Goal: Task Accomplishment & Management: Use online tool/utility

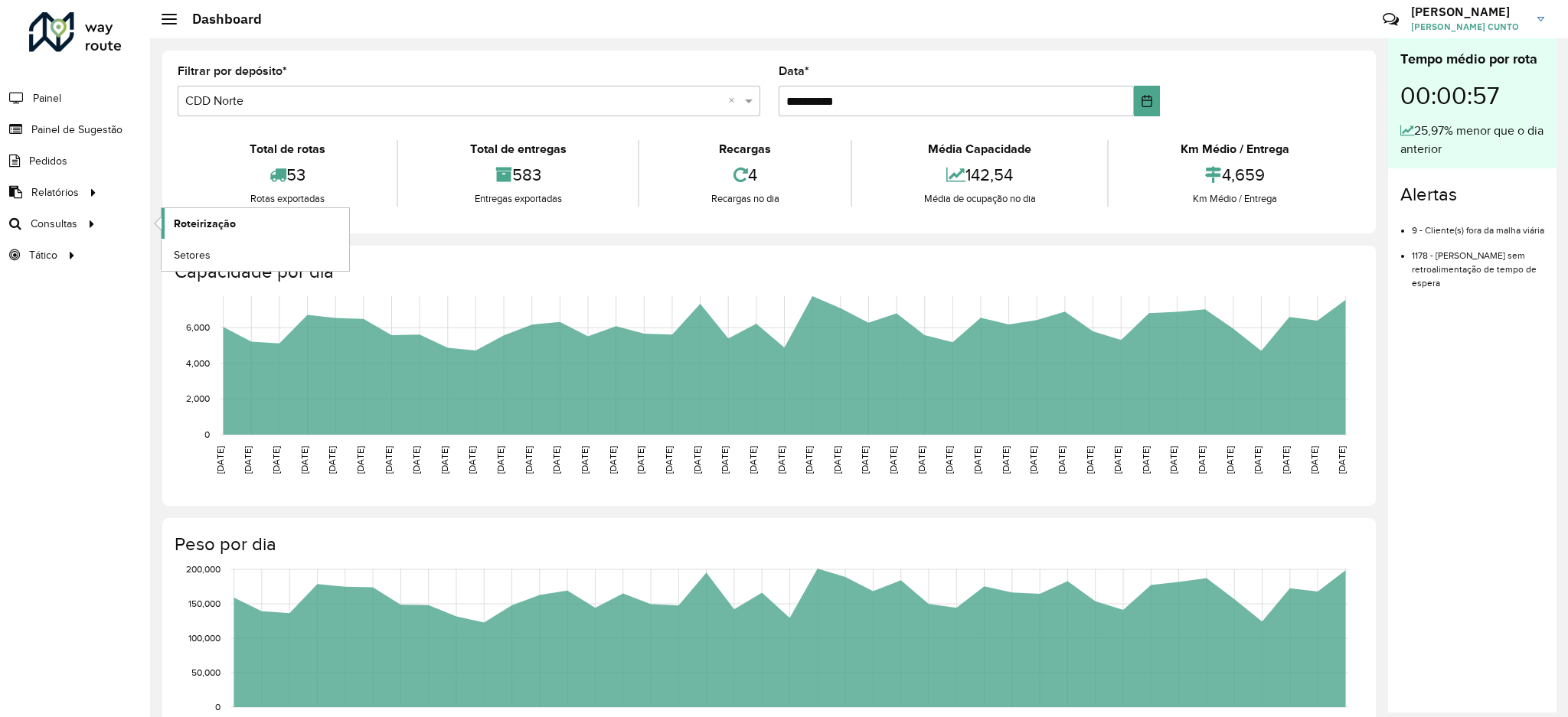
click at [172, 220] on link "Roteirização" at bounding box center [255, 223] width 188 height 31
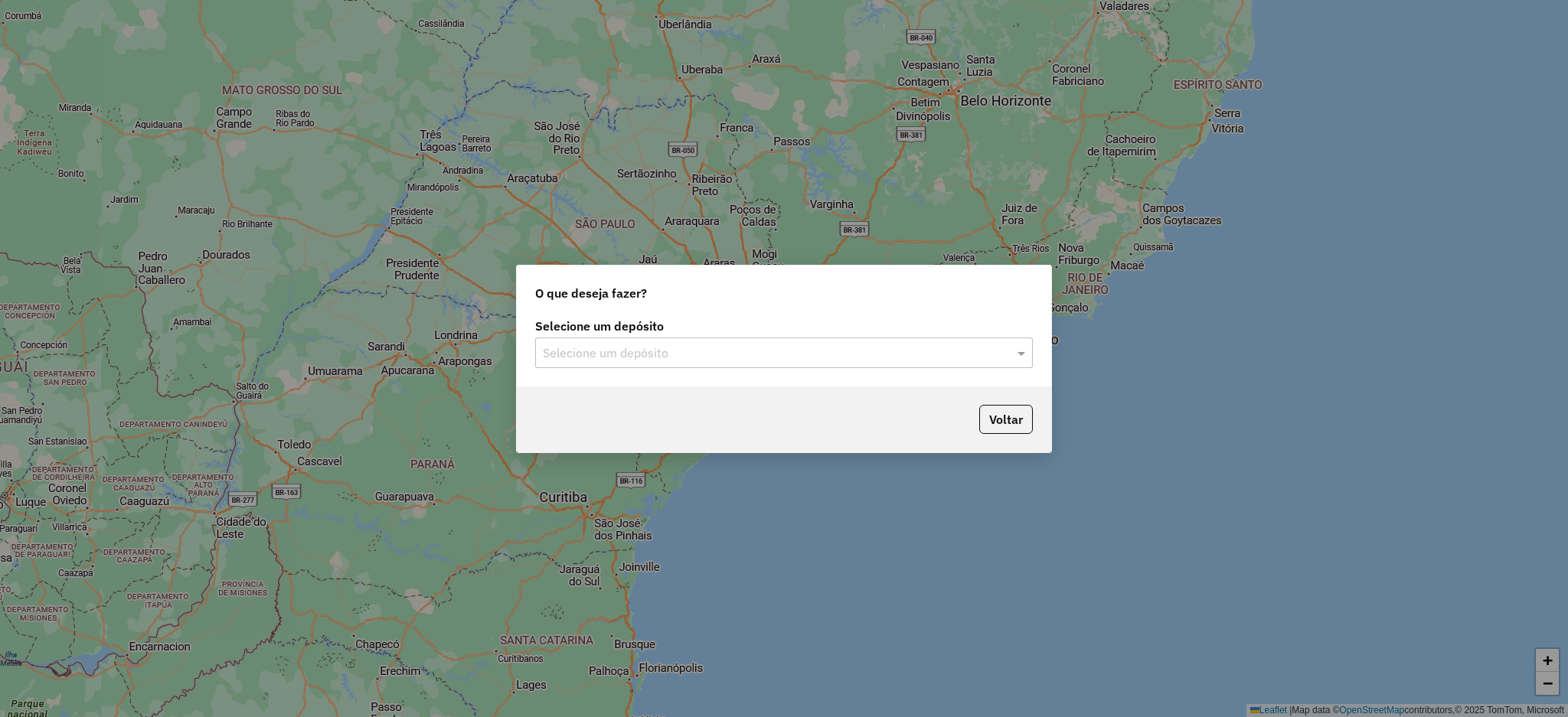
click at [819, 355] on input "text" at bounding box center [768, 354] width 451 height 19
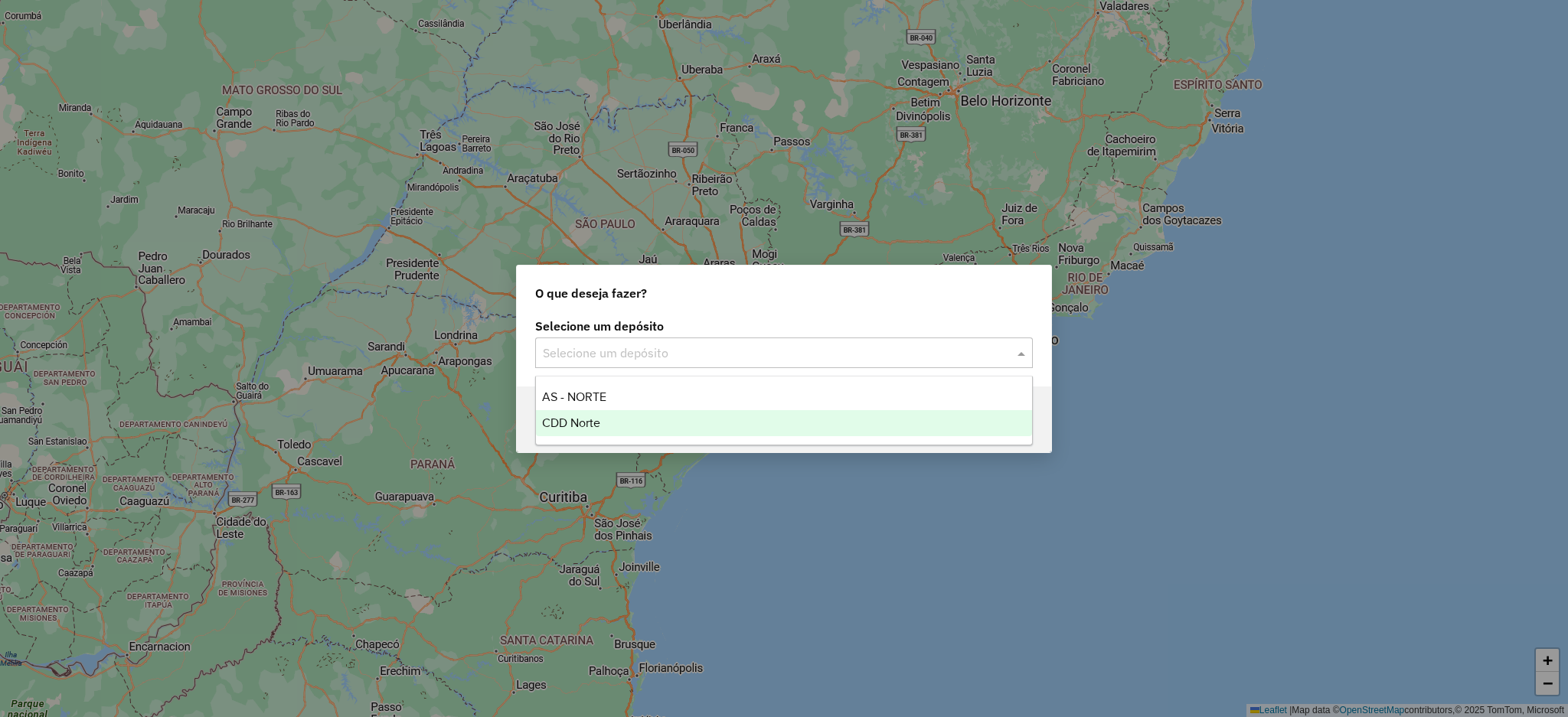
click at [711, 422] on div "CDD Norte" at bounding box center [784, 424] width 496 height 26
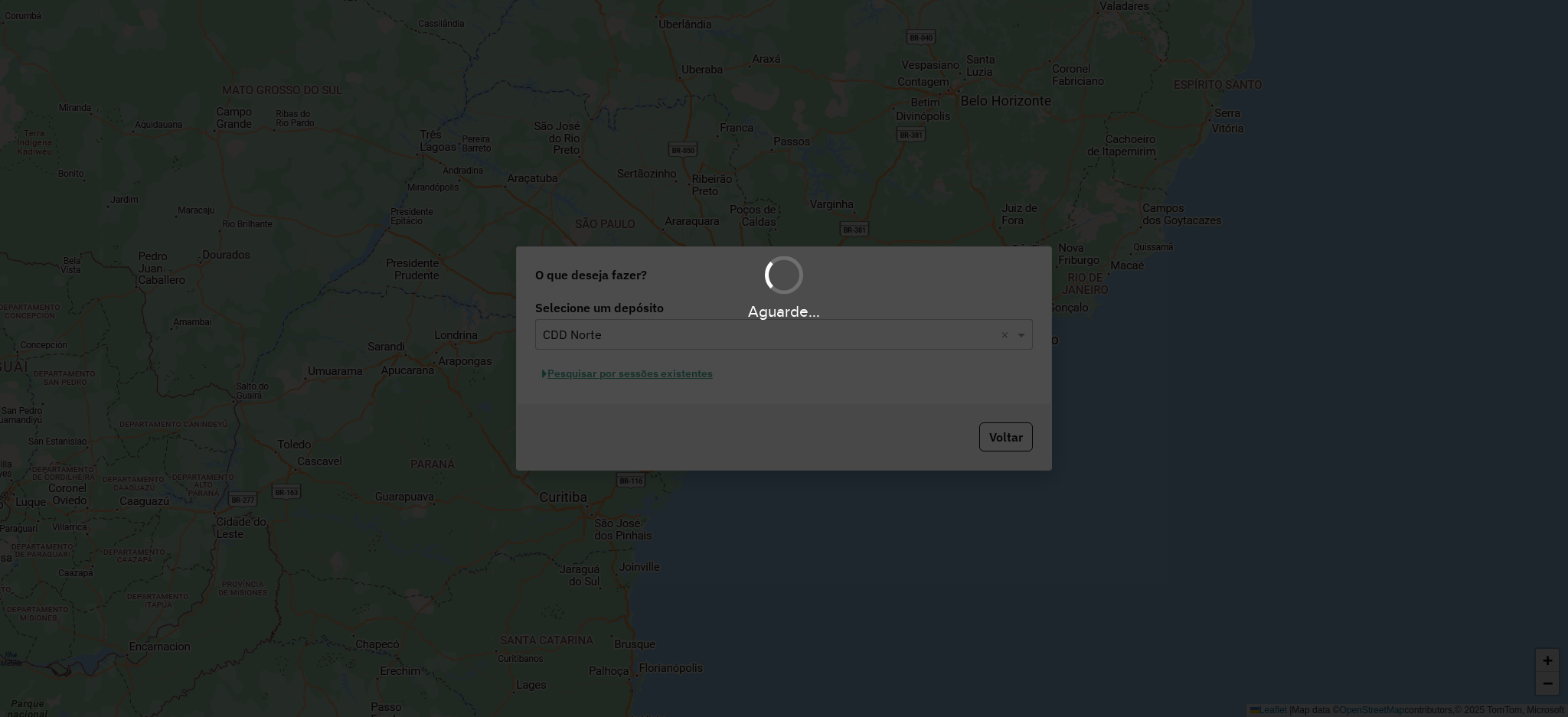
click at [723, 372] on div "Aguarde..." at bounding box center [784, 358] width 1568 height 717
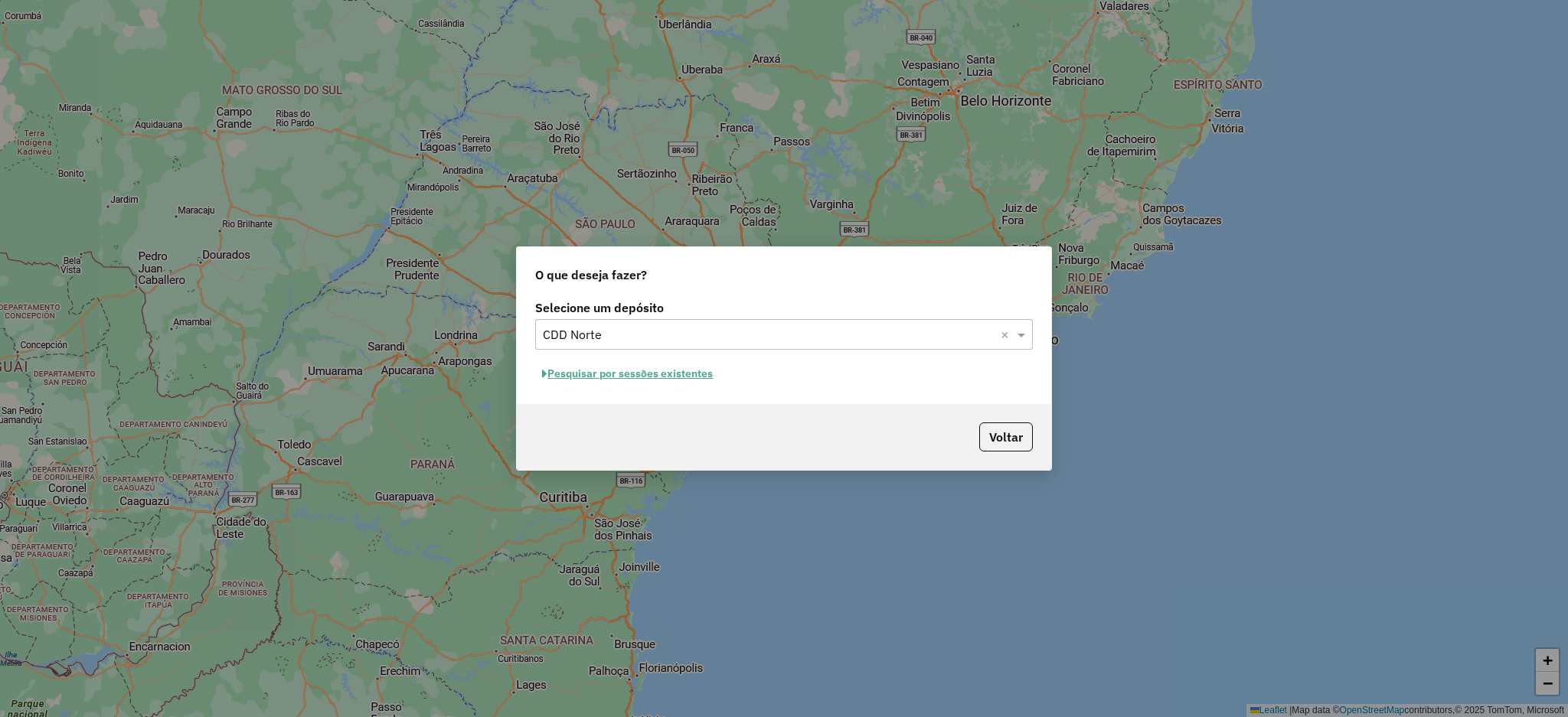
click at [712, 376] on button "Pesquisar por sessões existentes" at bounding box center [627, 374] width 185 height 24
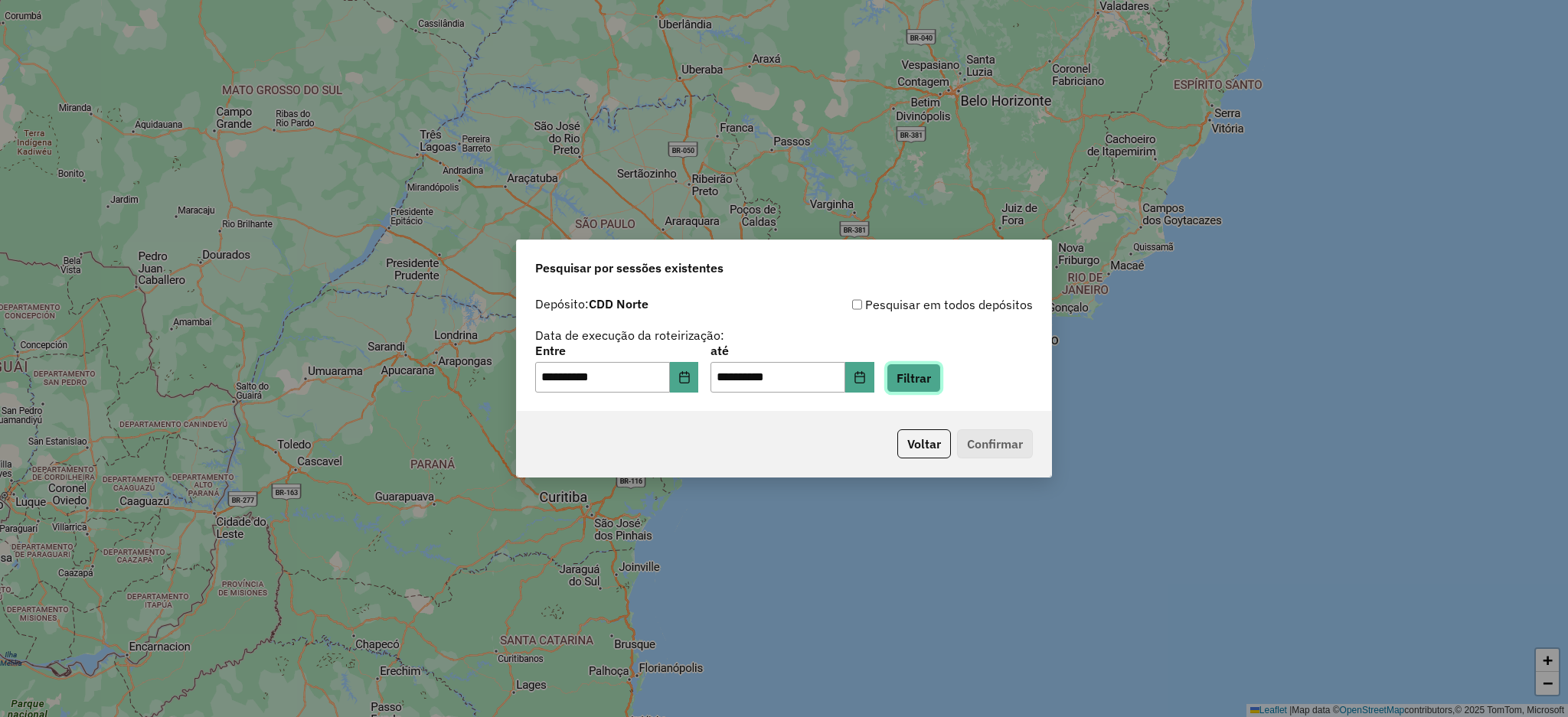
click at [941, 385] on button "Filtrar" at bounding box center [913, 377] width 55 height 29
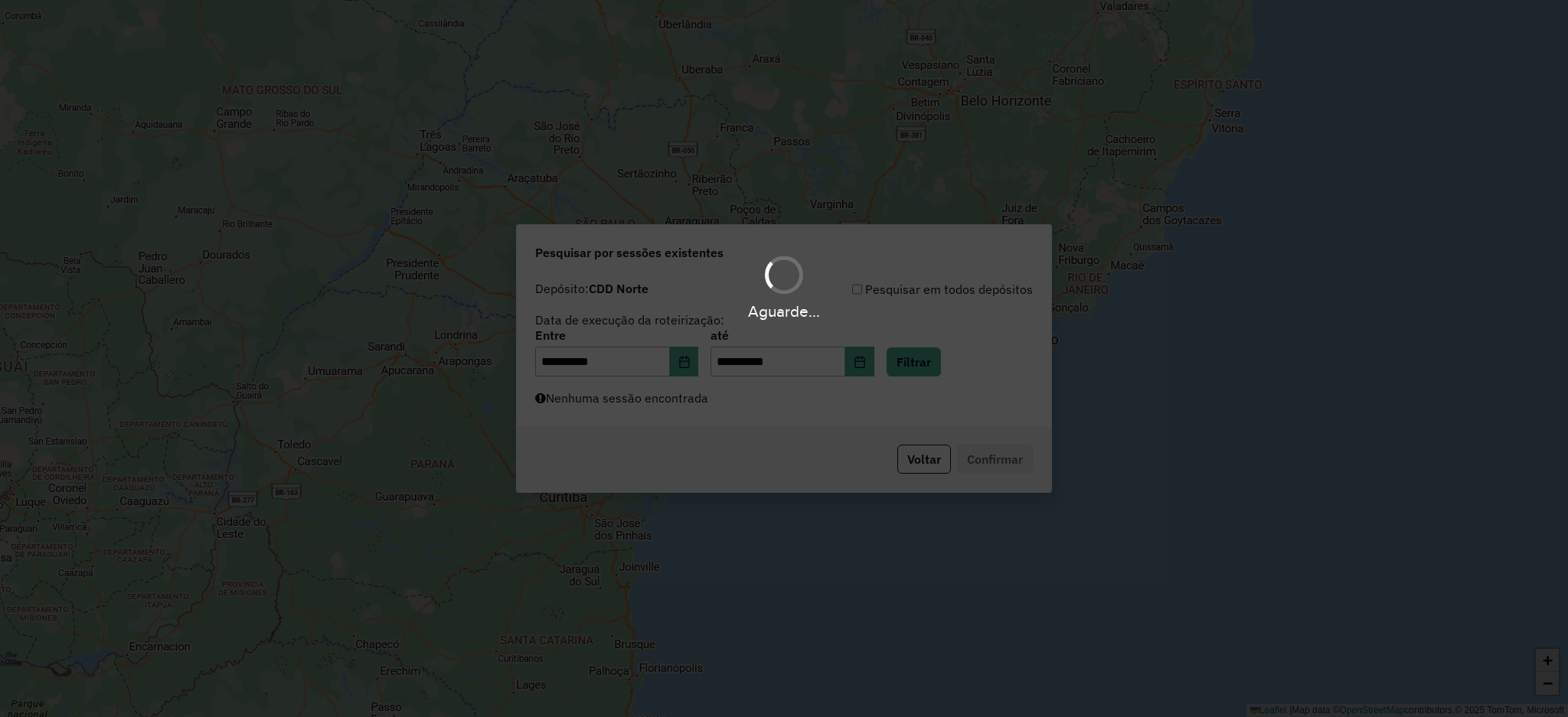
click at [826, 418] on div "Aguarde..." at bounding box center [784, 358] width 1568 height 717
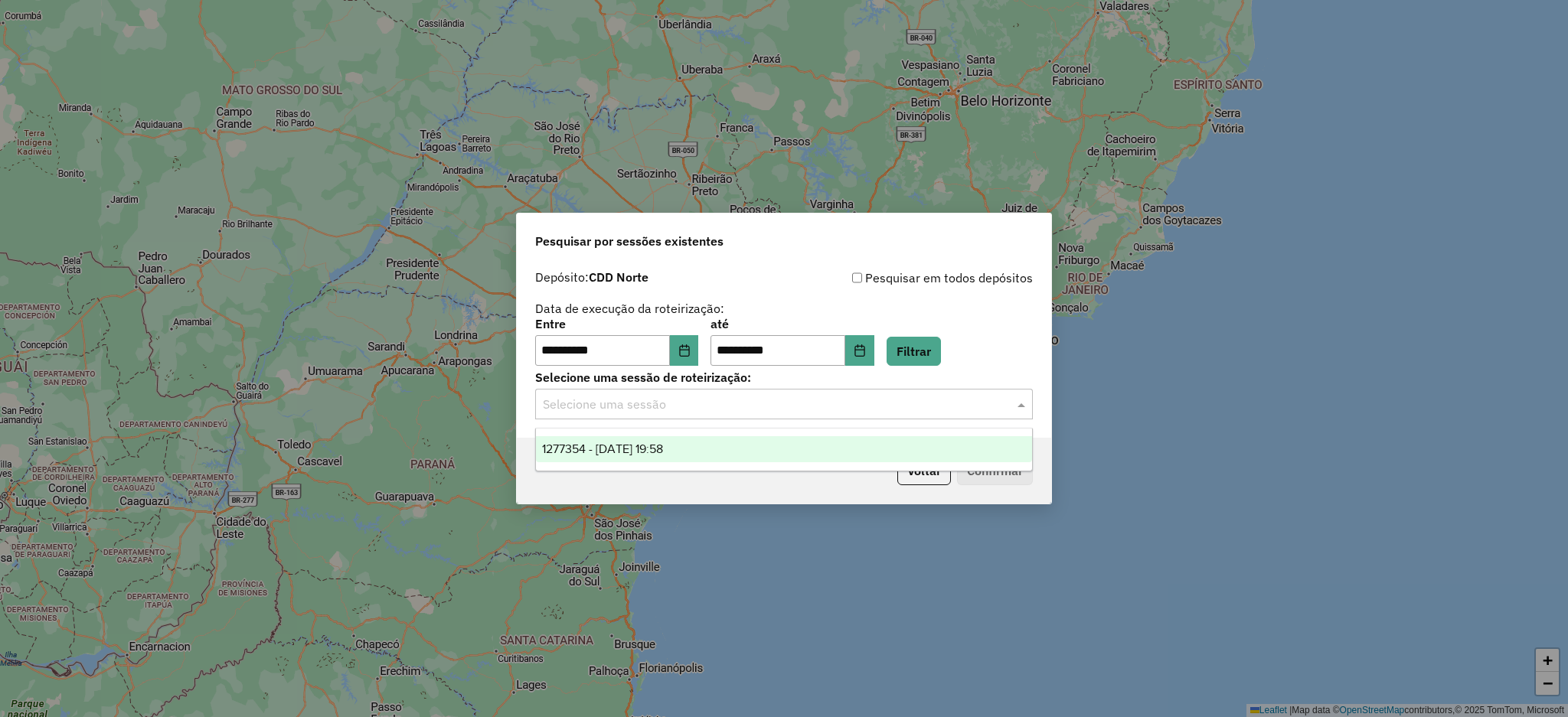
click at [822, 410] on input "text" at bounding box center [768, 405] width 451 height 19
click at [787, 441] on div "1277354 - [DATE] 19:58" at bounding box center [784, 450] width 496 height 26
click at [978, 461] on button "Confirmar" at bounding box center [995, 470] width 76 height 29
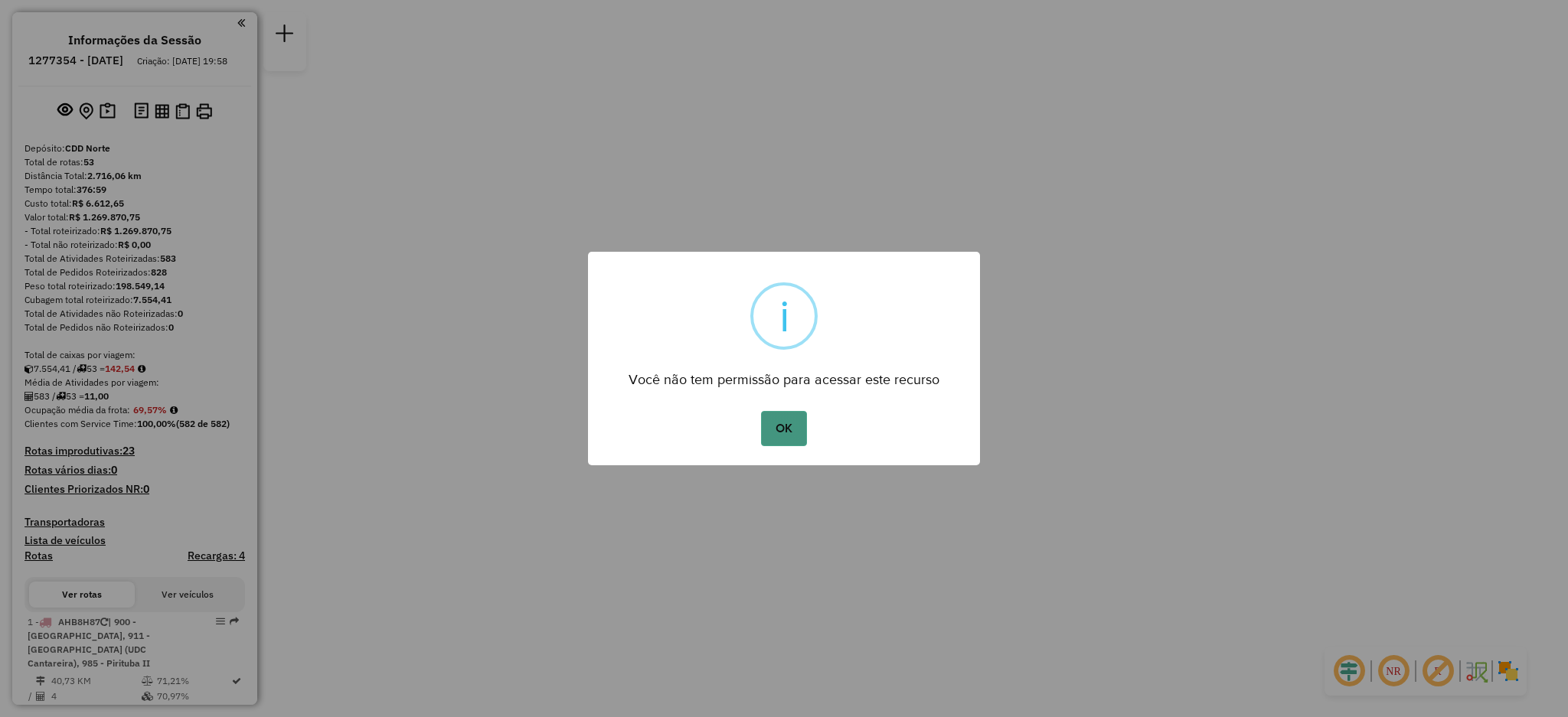
click at [788, 424] on button "OK" at bounding box center [783, 429] width 46 height 35
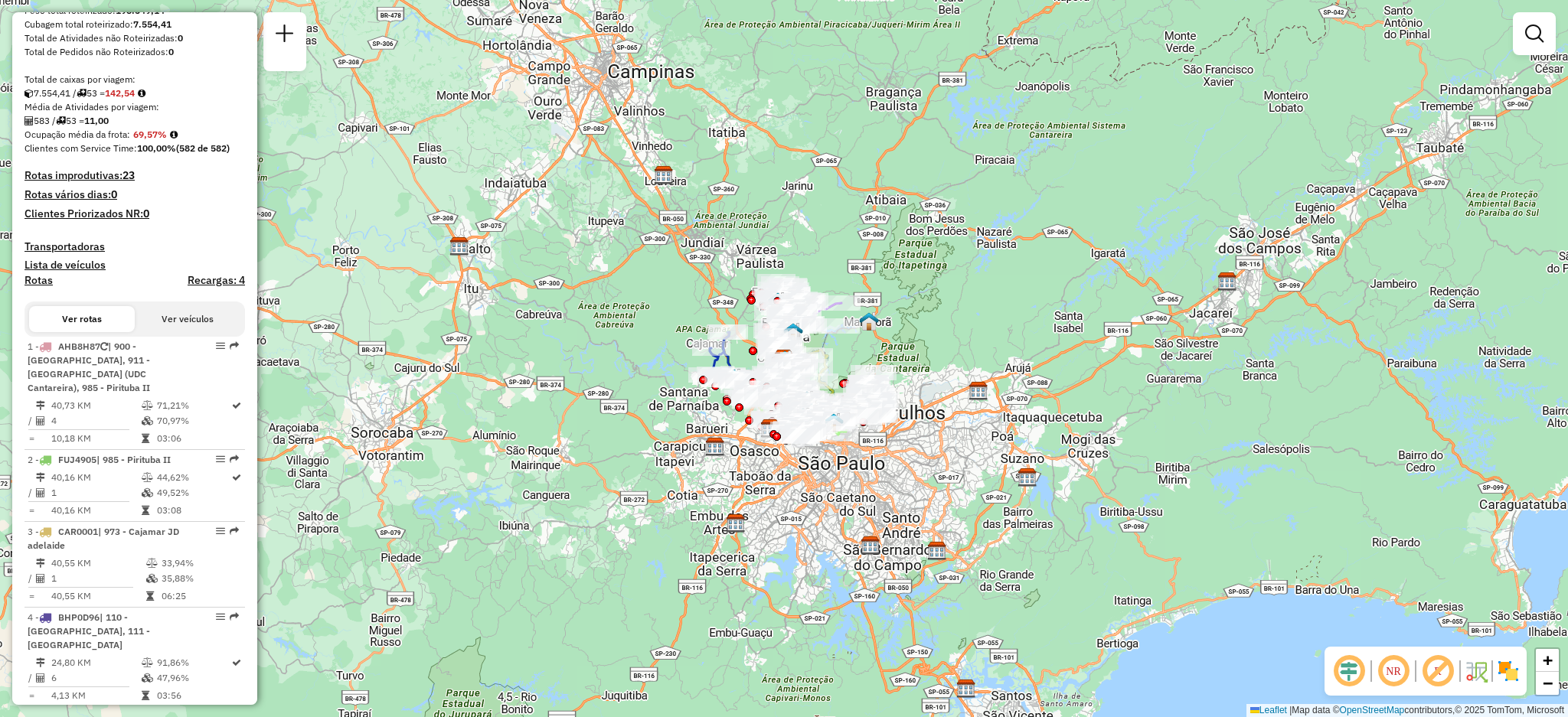
scroll to position [1048, 0]
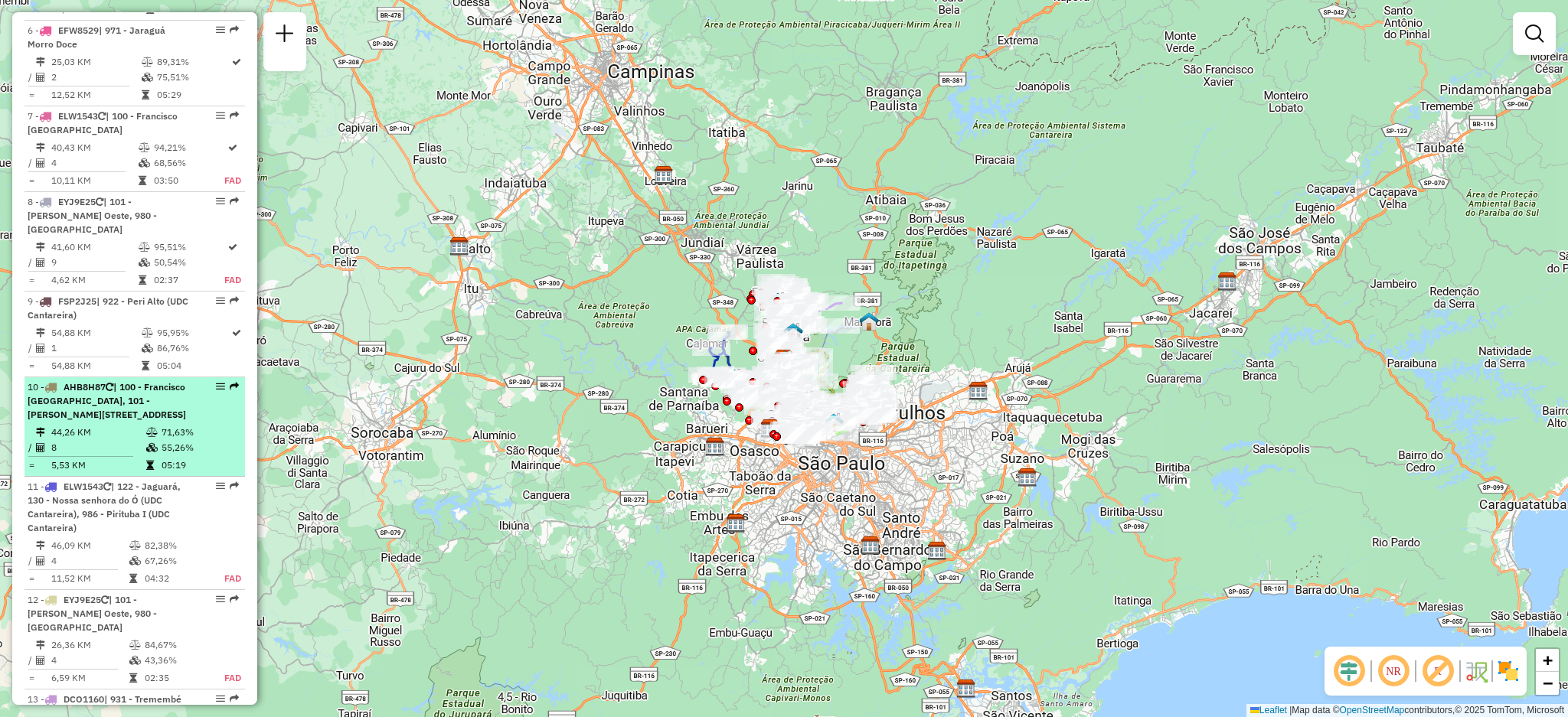
click at [233, 382] on em at bounding box center [234, 386] width 9 height 9
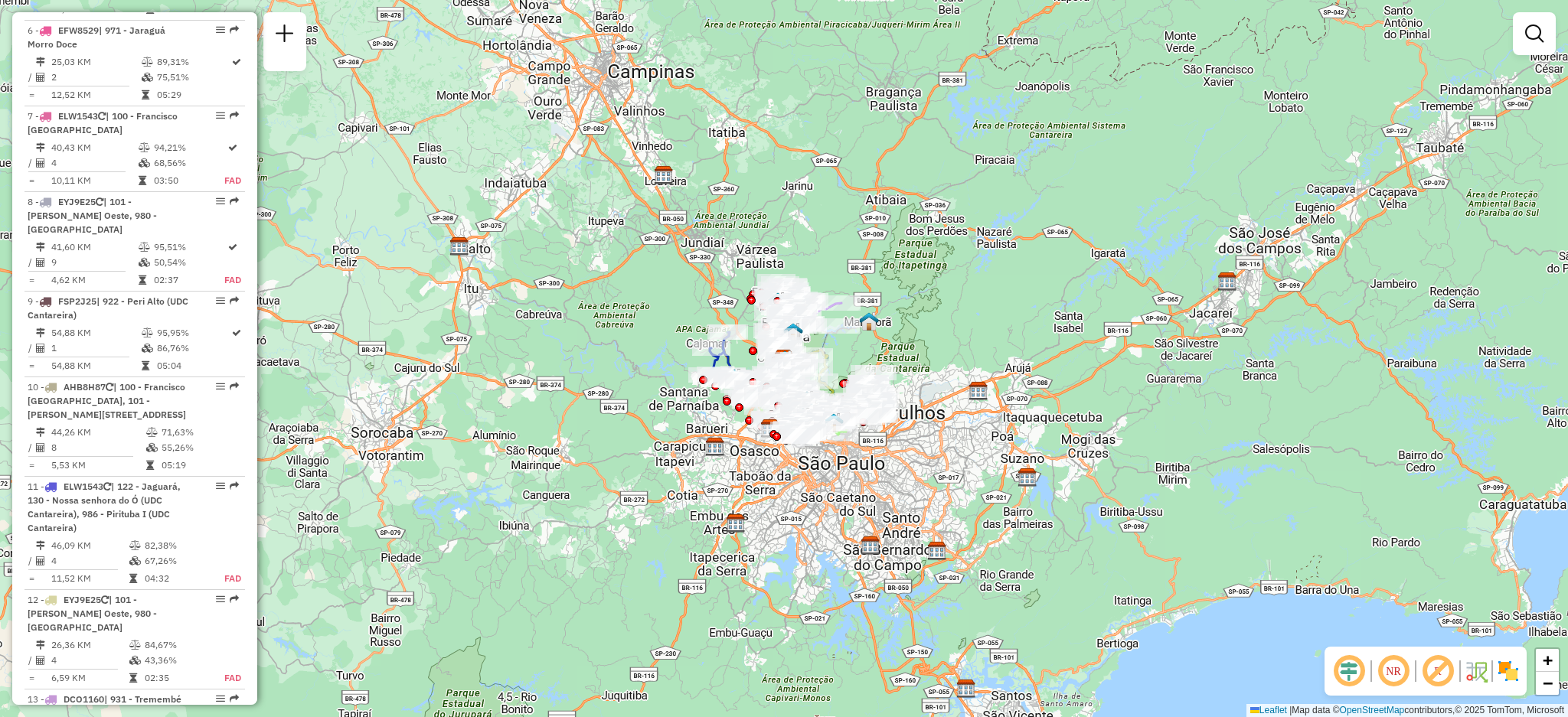
select select "**********"
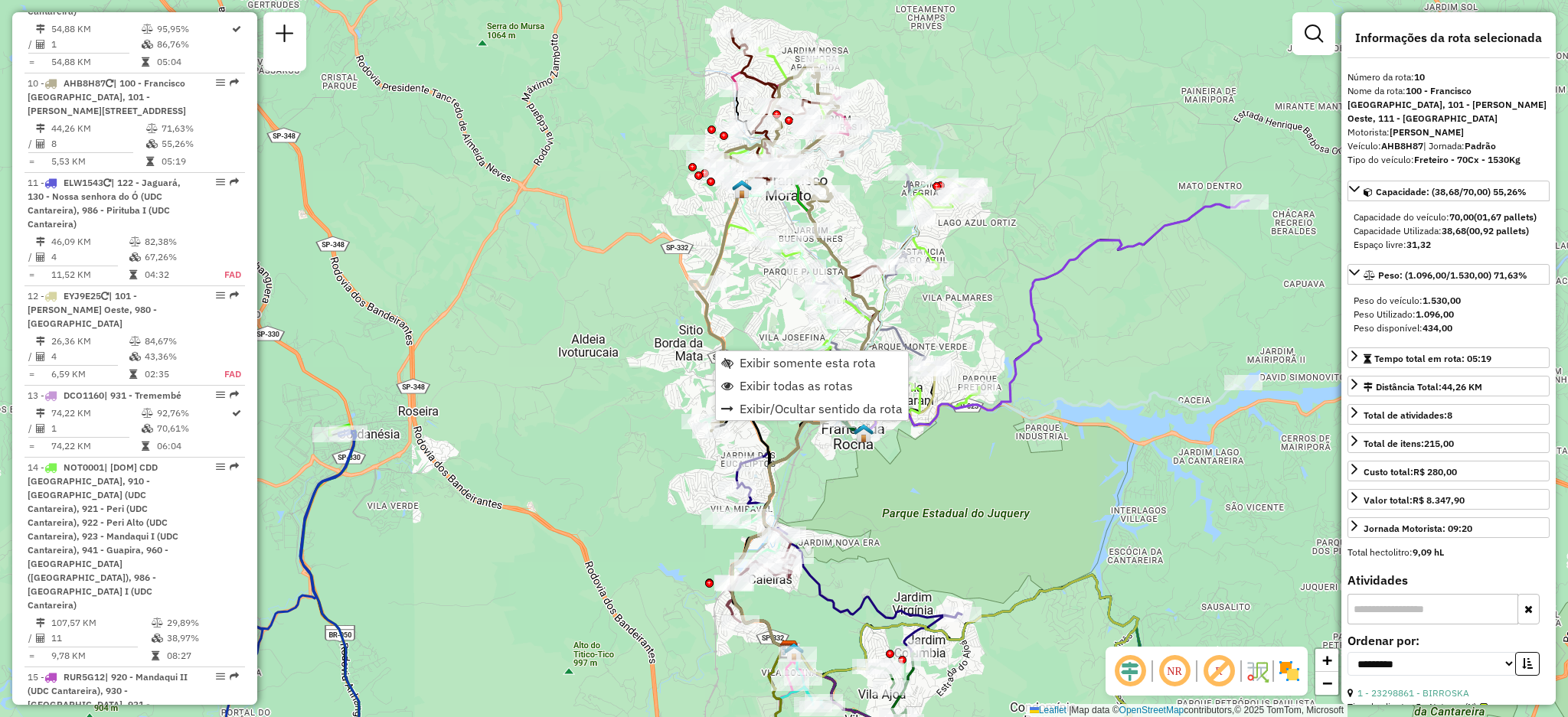
scroll to position [1386, 0]
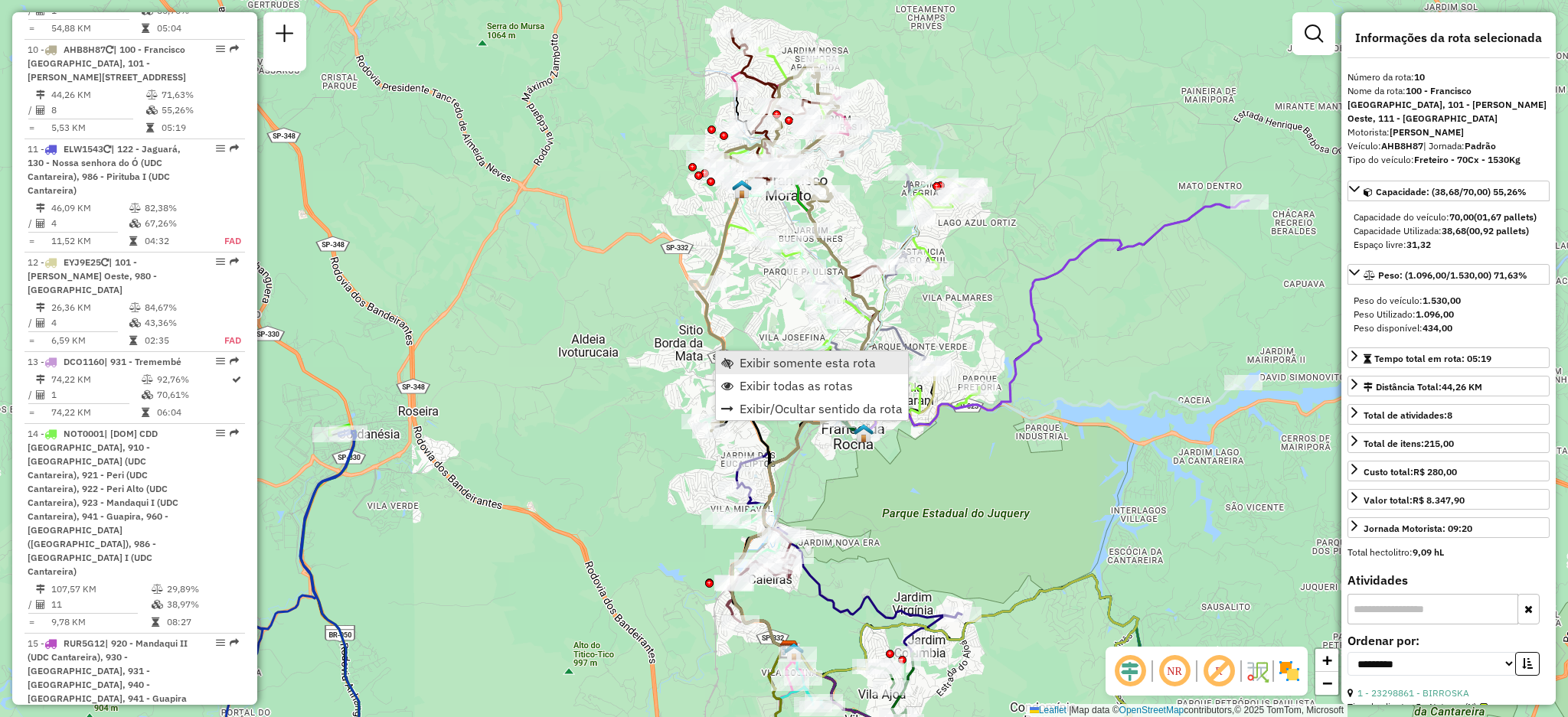
click at [731, 361] on span "Exibir somente esta rota" at bounding box center [726, 362] width 12 height 12
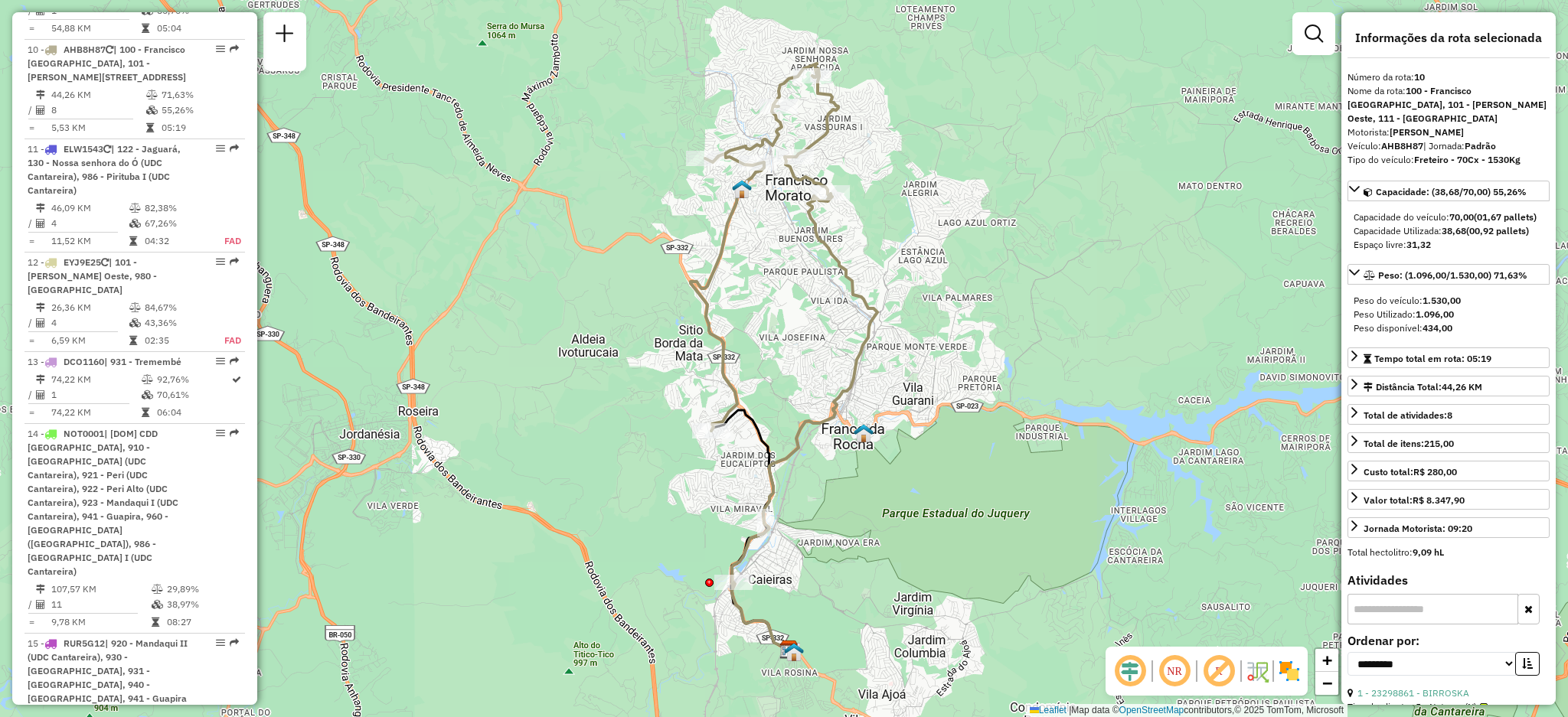
scroll to position [276, 0]
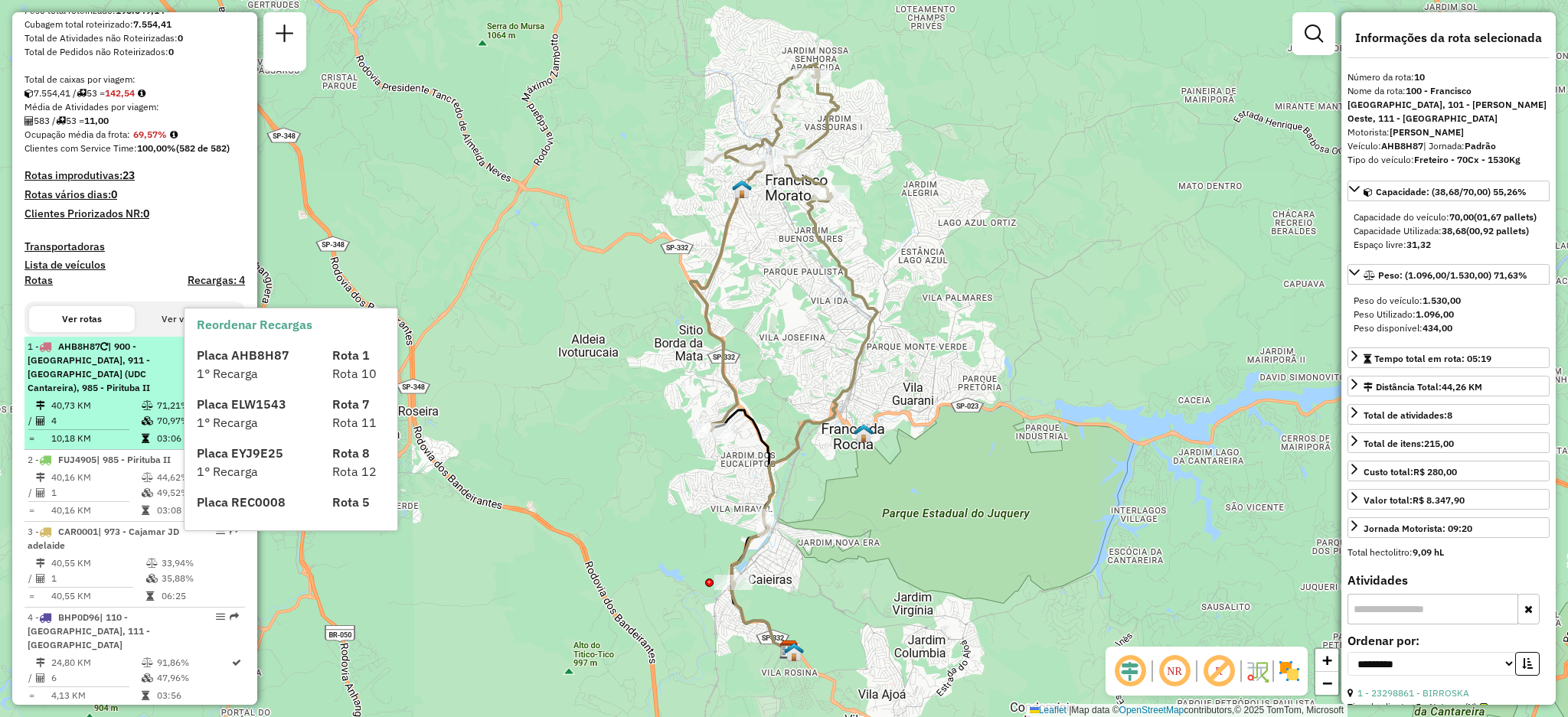
click at [228, 360] on span "Placa AHB8H87" at bounding box center [243, 355] width 93 height 15
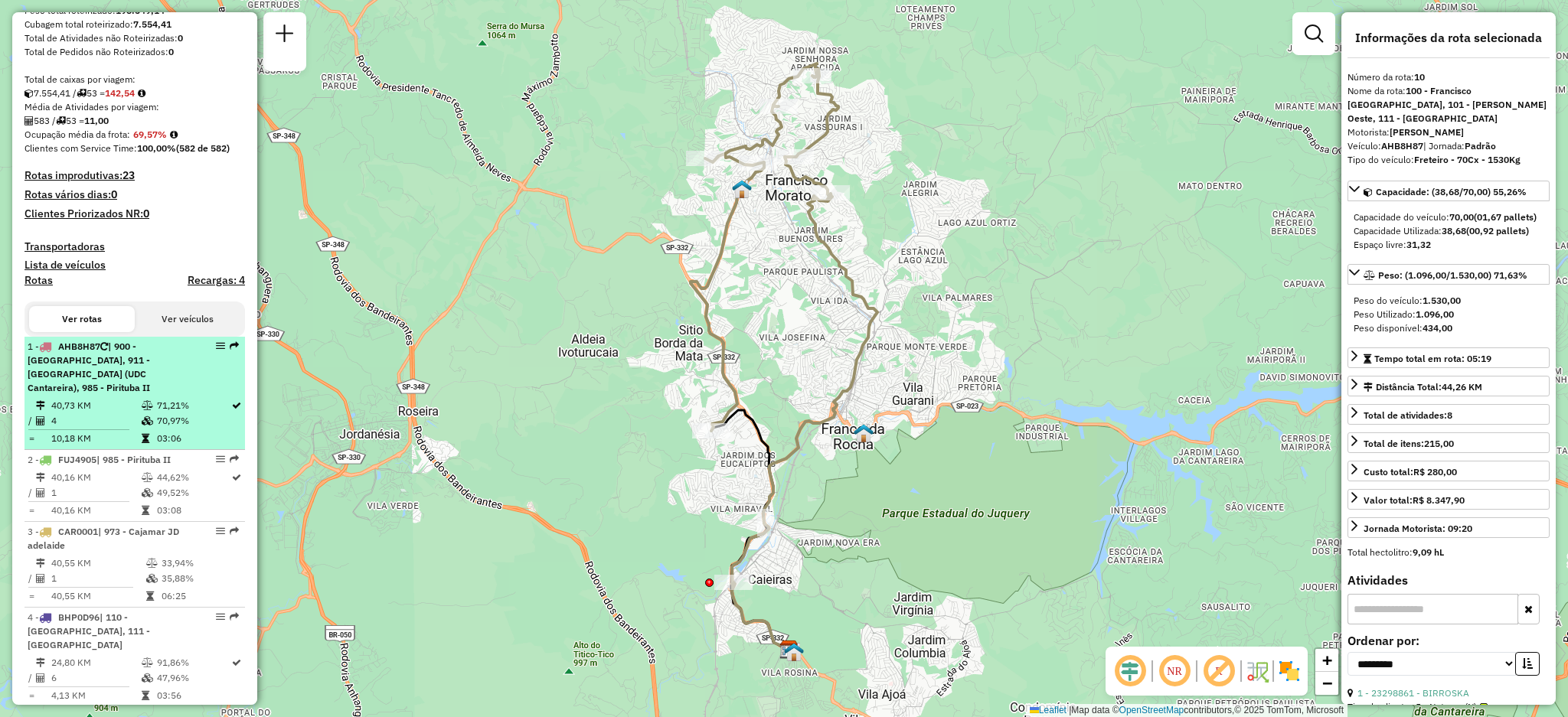
click at [230, 350] on em at bounding box center [234, 346] width 9 height 9
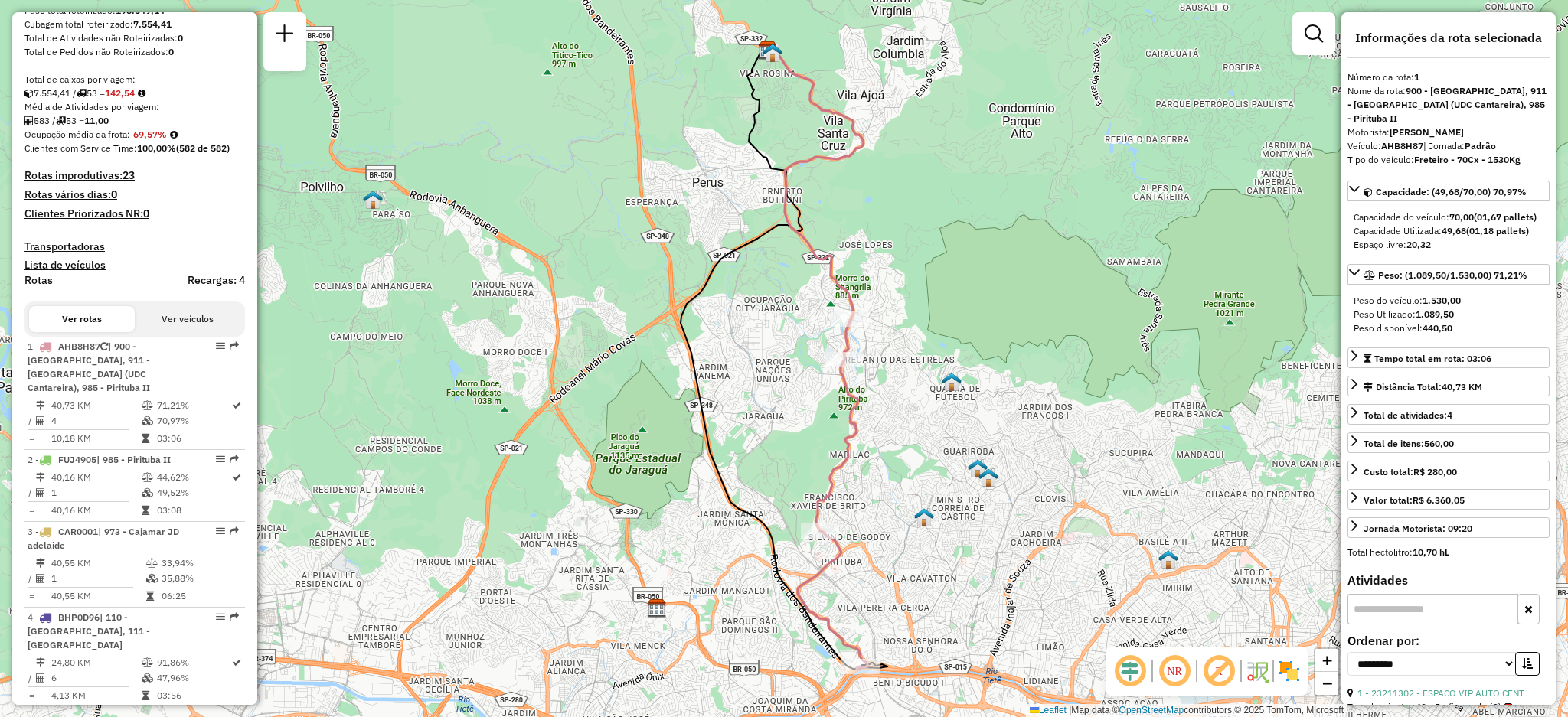
scroll to position [1048, 0]
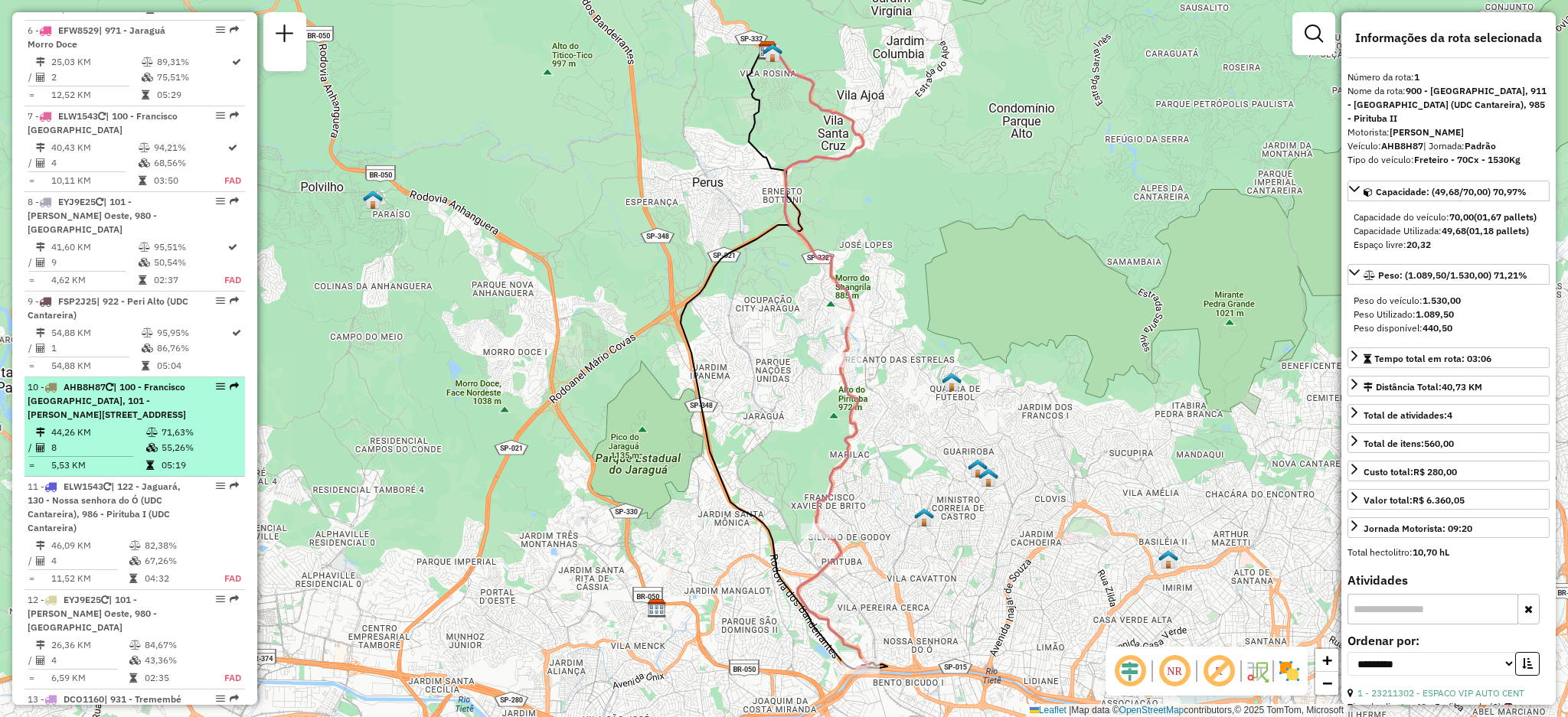
click at [234, 382] on em at bounding box center [234, 386] width 9 height 9
